Goal: Task Accomplishment & Management: Use online tool/utility

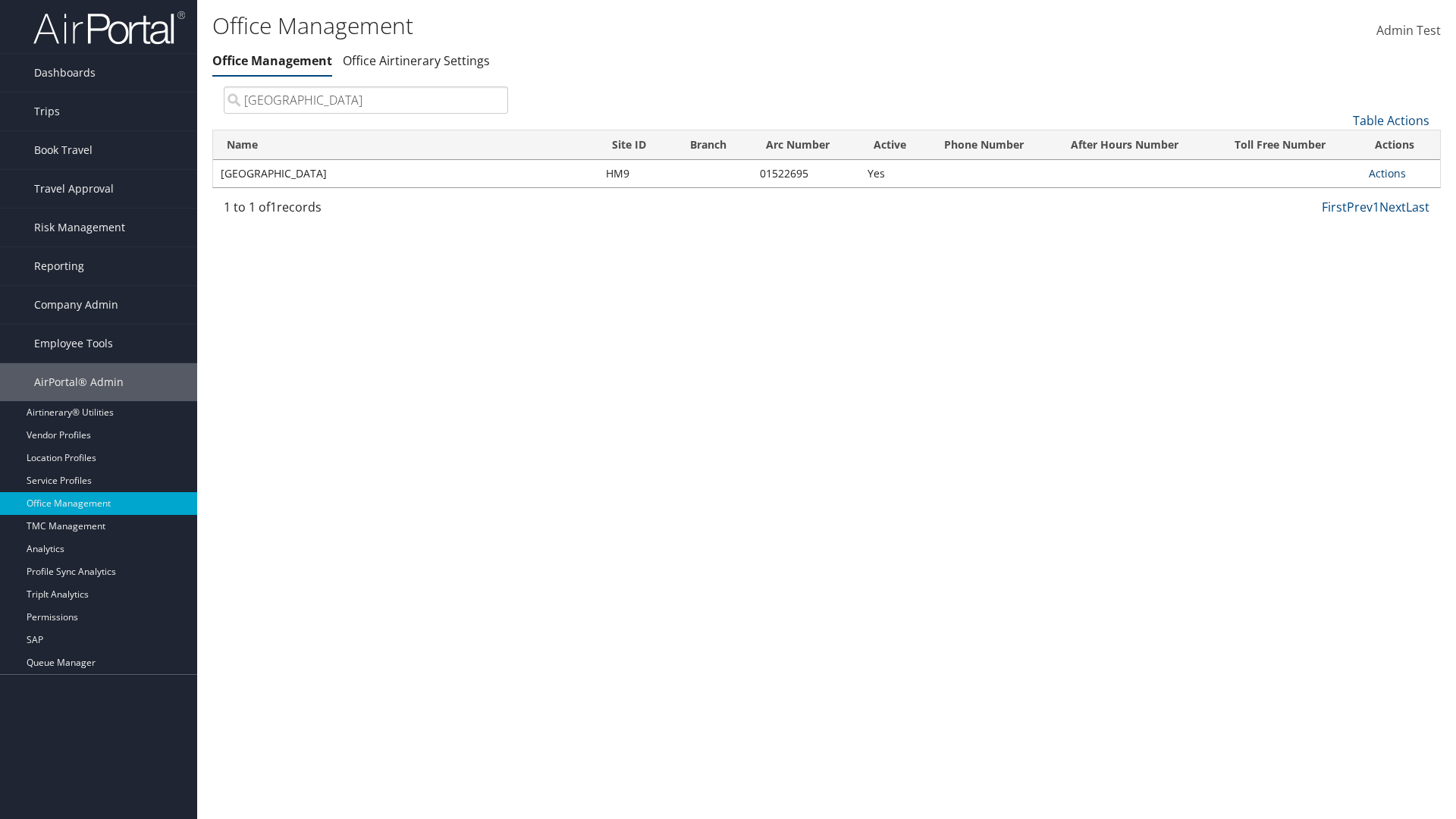
type input "Youngstown State University"
click at [1387, 173] on link "Actions" at bounding box center [1387, 173] width 37 height 14
click at [1337, 324] on link "Manage Office Queues" at bounding box center [1337, 324] width 128 height 26
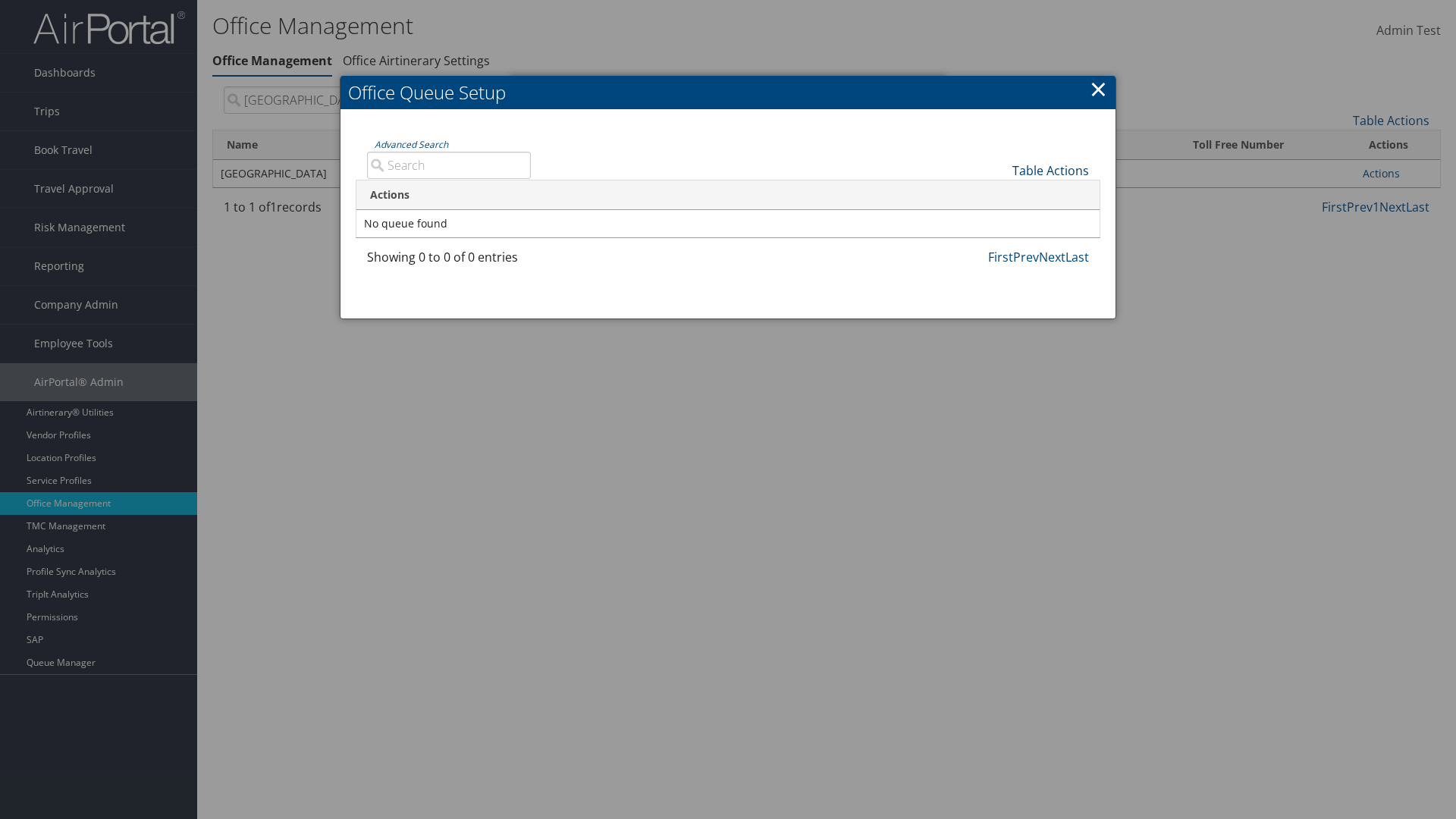
click at [1050, 170] on link "Table Actions" at bounding box center [1051, 170] width 77 height 17
click at [999, 219] on link "Column Visibility" at bounding box center [1000, 219] width 200 height 26
